Goal: Task Accomplishment & Management: Use online tool/utility

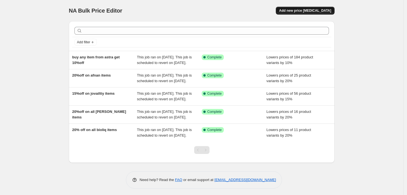
click at [319, 12] on span "Add new price [MEDICAL_DATA]" at bounding box center [305, 10] width 52 height 4
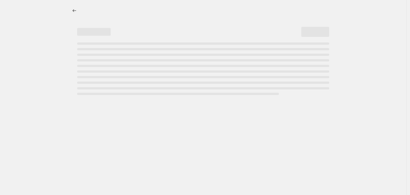
select select "percentage"
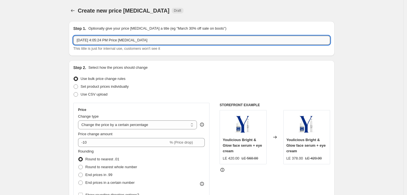
click at [172, 39] on input "[DATE] 4:05:24 PM Price [MEDICAL_DATA]" at bounding box center [201, 40] width 257 height 9
type input "S"
type input "buy any youlicious item get 20%off"
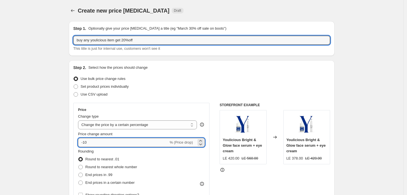
click at [126, 138] on input "-10" at bounding box center [123, 142] width 90 height 9
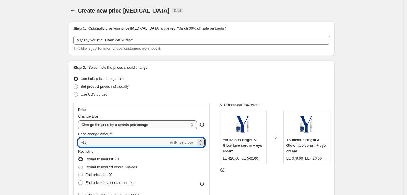
type input "-1"
type input "-20"
click at [166, 170] on div "Rounding Round to nearest .01 Round to nearest whole number End prices in .99 E…" at bounding box center [141, 168] width 127 height 38
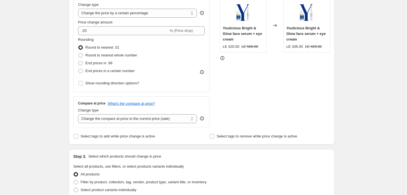
scroll to position [124, 0]
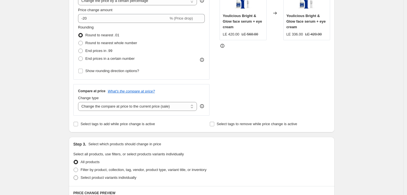
click at [94, 177] on span "Select product variants individually" at bounding box center [108, 177] width 56 height 4
click at [74, 176] on input "Select product variants individually" at bounding box center [73, 175] width 0 height 0
radio input "true"
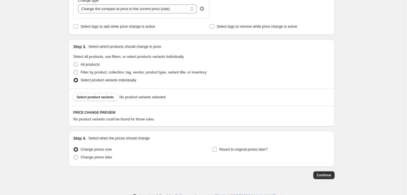
scroll to position [240, 0]
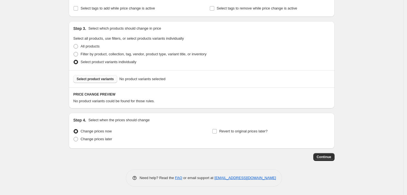
click at [97, 76] on button "Select product variants" at bounding box center [95, 79] width 44 height 8
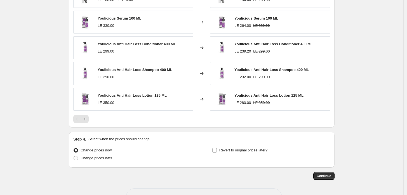
scroll to position [380, 0]
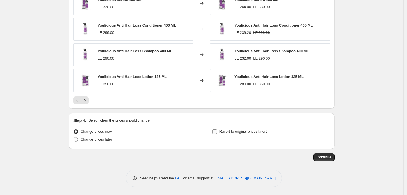
click at [224, 132] on span "Revert to original prices later?" at bounding box center [243, 131] width 48 height 4
click at [217, 132] on input "Revert to original prices later?" at bounding box center [214, 131] width 4 height 4
checkbox input "true"
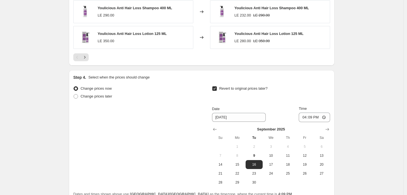
scroll to position [476, 0]
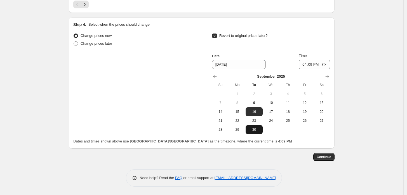
click at [256, 130] on span "30" at bounding box center [254, 129] width 12 height 4
type input "[DATE]"
click at [309, 66] on input "16:09" at bounding box center [313, 65] width 31 height 10
click at [309, 65] on input "16:09" at bounding box center [313, 65] width 31 height 10
click at [305, 65] on input "16:09" at bounding box center [313, 65] width 31 height 10
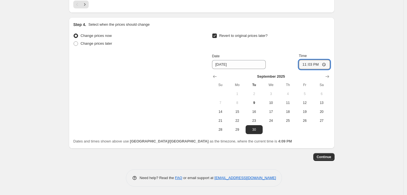
type input "23:30"
click at [329, 157] on span "Continue" at bounding box center [323, 157] width 15 height 4
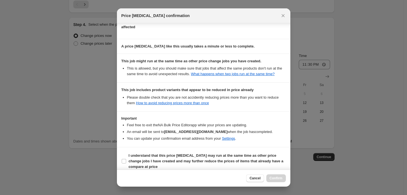
scroll to position [80, 0]
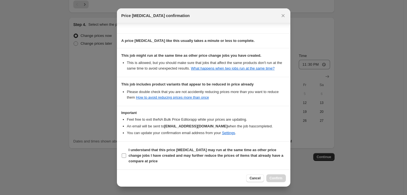
click at [125, 153] on input "I understand that this price [MEDICAL_DATA] may run at the same time as other p…" at bounding box center [124, 155] width 4 height 4
checkbox input "true"
click at [279, 179] on span "Confirm" at bounding box center [275, 178] width 13 height 4
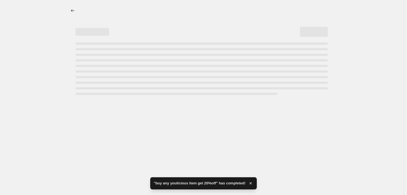
select select "percentage"
